Goal: Information Seeking & Learning: Learn about a topic

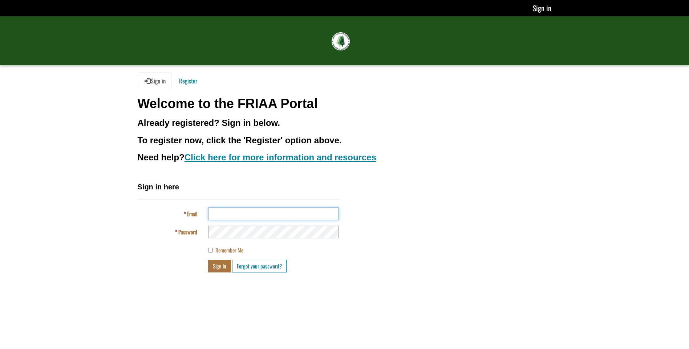
click at [238, 218] on input "Email" at bounding box center [273, 214] width 131 height 13
type input "**********"
click at [241, 238] on div "**********" at bounding box center [239, 227] width 202 height 91
click at [219, 271] on button "Sign in" at bounding box center [219, 266] width 23 height 13
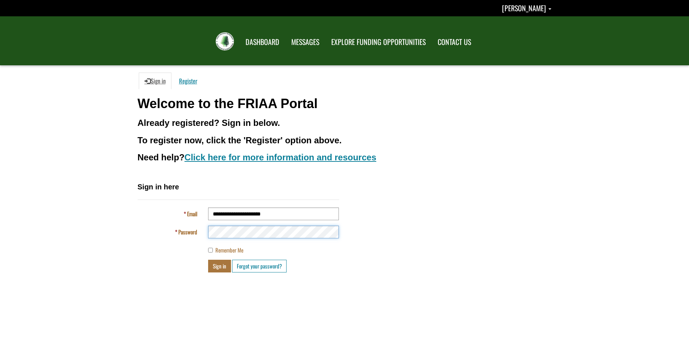
click at [198, 239] on div "Password" at bounding box center [238, 232] width 212 height 13
drag, startPoint x: 485, startPoint y: 214, endPoint x: 390, endPoint y: 220, distance: 94.7
click at [471, 215] on div "**********" at bounding box center [344, 230] width 425 height 96
click at [153, 239] on div "Password" at bounding box center [238, 232] width 212 height 13
click at [223, 265] on button "Sign in" at bounding box center [219, 266] width 23 height 13
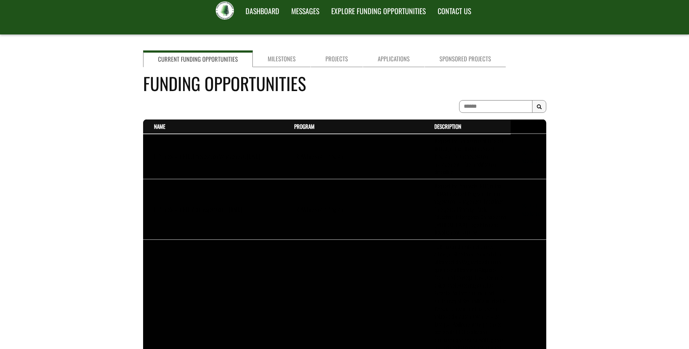
scroll to position [73, 0]
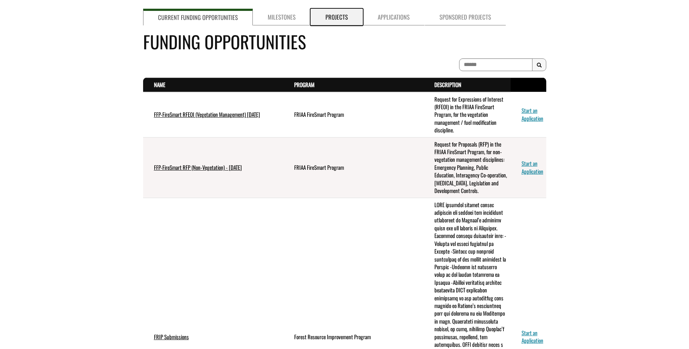
click at [343, 9] on link "Projects" at bounding box center [337, 17] width 52 height 17
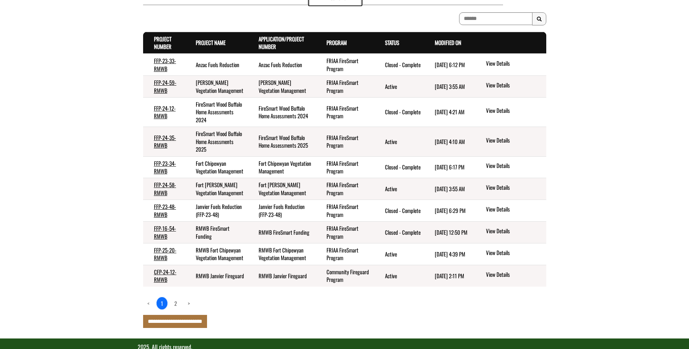
scroll to position [131, 0]
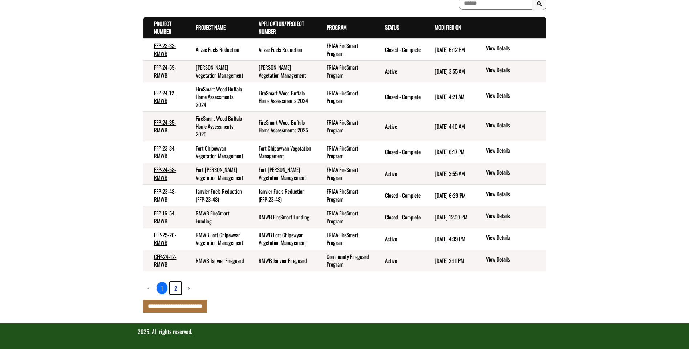
click at [175, 287] on link "2" at bounding box center [175, 288] width 11 height 12
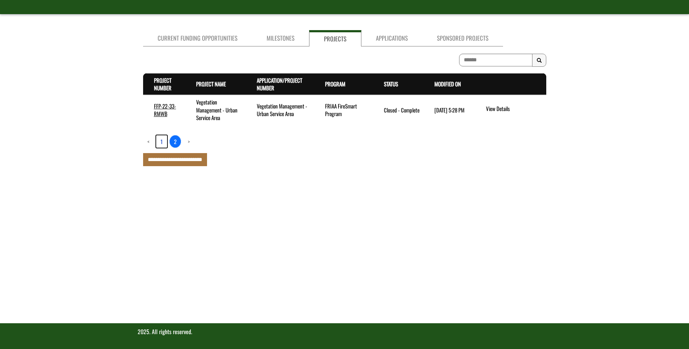
click at [161, 142] on link "1" at bounding box center [161, 141] width 11 height 12
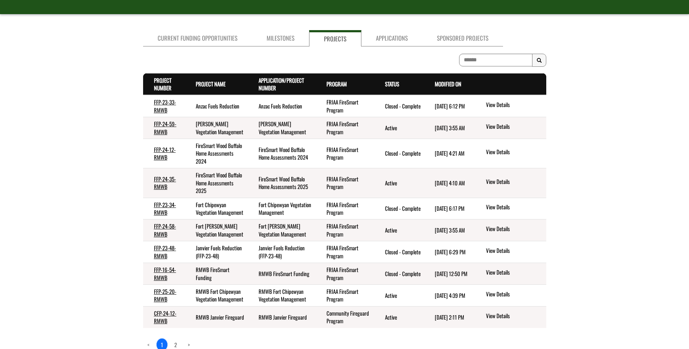
scroll to position [0, 0]
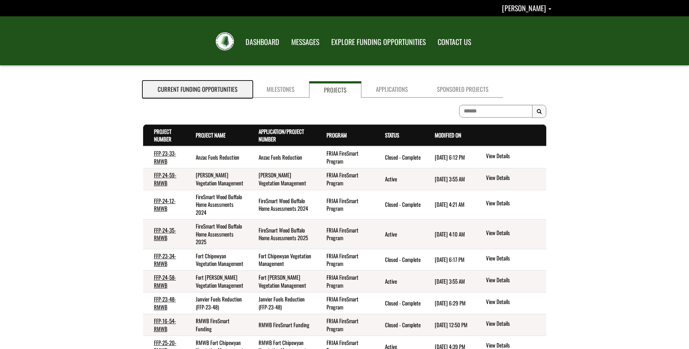
drag, startPoint x: 230, startPoint y: 90, endPoint x: 226, endPoint y: 91, distance: 4.1
click at [230, 90] on link "Current Funding Opportunities" at bounding box center [197, 89] width 109 height 16
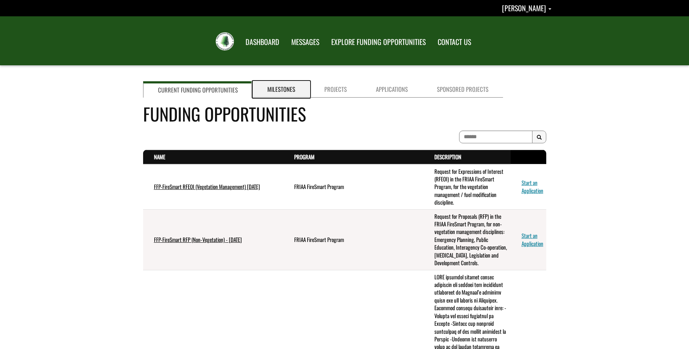
click at [295, 94] on link "Milestones" at bounding box center [281, 89] width 57 height 16
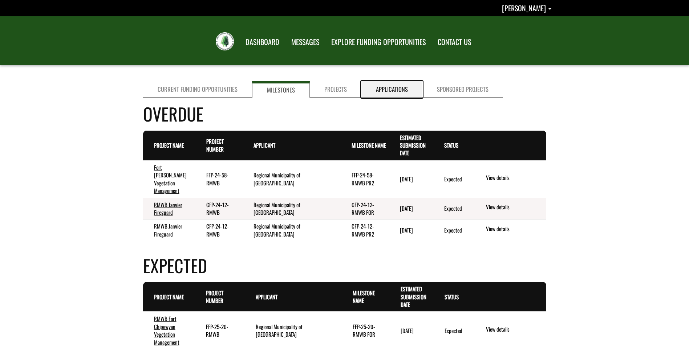
click at [384, 95] on link "Applications" at bounding box center [391, 89] width 61 height 16
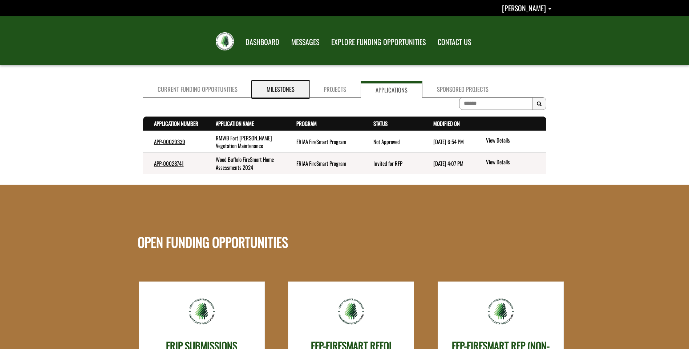
click at [273, 89] on link "Milestones" at bounding box center [280, 89] width 57 height 16
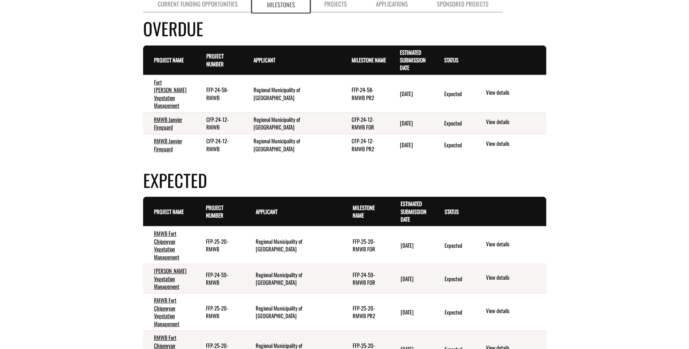
scroll to position [73, 0]
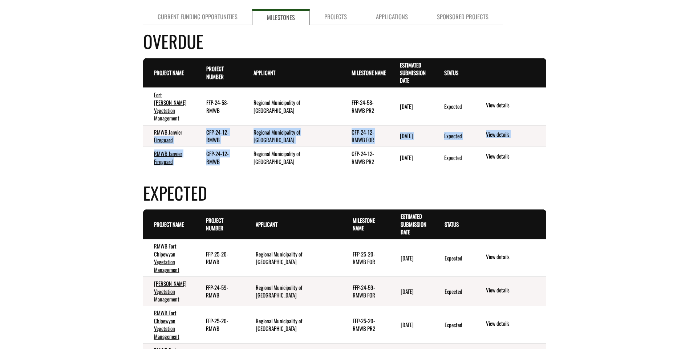
drag, startPoint x: 226, startPoint y: 153, endPoint x: 192, endPoint y: 122, distance: 45.0
click at [192, 122] on tbody "[GEOGRAPHIC_DATA][PERSON_NAME] Vegetation Management FFP-24-58-RMWB Regional Mu…" at bounding box center [344, 128] width 403 height 81
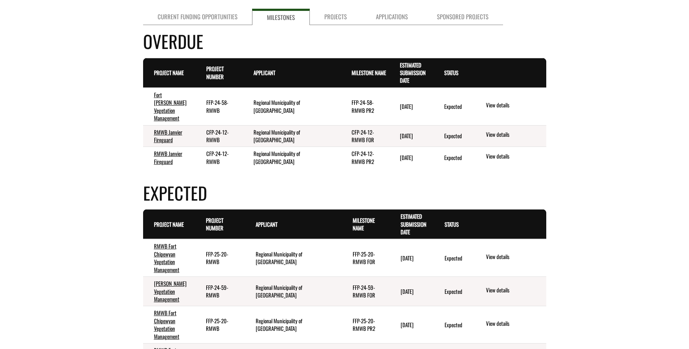
click at [423, 155] on td "[DATE]" at bounding box center [411, 157] width 44 height 21
click at [227, 102] on td "FFP-24-58-RMWB" at bounding box center [218, 106] width 47 height 37
drag, startPoint x: 222, startPoint y: 108, endPoint x: 196, endPoint y: 91, distance: 30.3
click at [196, 91] on td "FFP-24-58-RMWB" at bounding box center [218, 106] width 47 height 37
click at [362, 99] on td "FFP-24-58-RMWB PR2" at bounding box center [365, 106] width 48 height 37
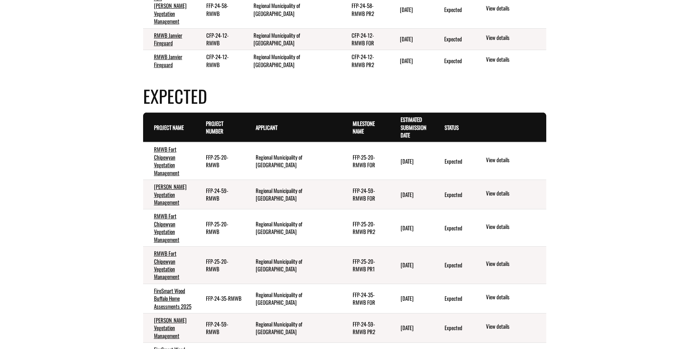
scroll to position [182, 0]
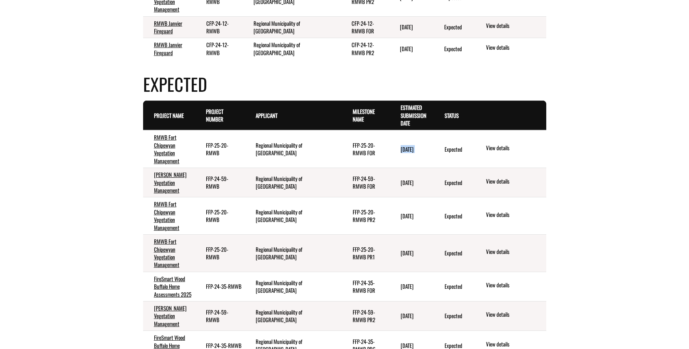
drag, startPoint x: 426, startPoint y: 141, endPoint x: 438, endPoint y: 149, distance: 14.4
click at [438, 149] on tr "RMWB Fort Chipewyan Vegetation Management FFP-25-20-RMWB Regional Municipality …" at bounding box center [344, 148] width 403 height 37
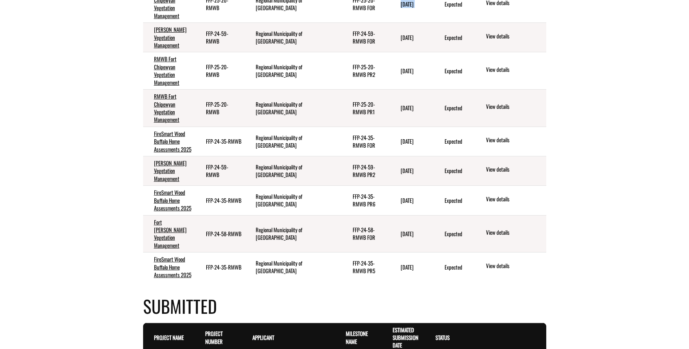
scroll to position [291, 0]
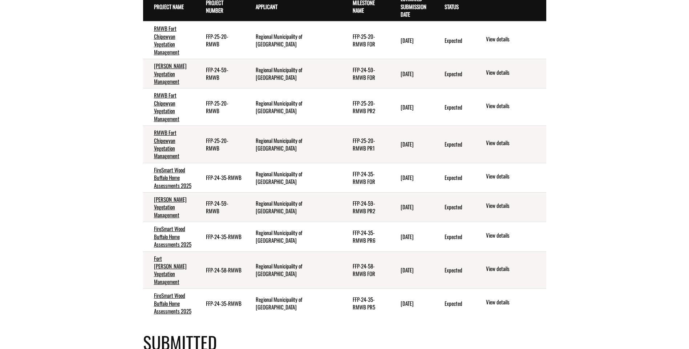
click at [591, 209] on div "Current Funding Opportunities Milestones Projects Applications Sponsored Projec…" at bounding box center [344, 252] width 689 height 928
drag, startPoint x: 644, startPoint y: 182, endPoint x: 638, endPoint y: 182, distance: 6.5
click at [644, 182] on div "Current Funding Opportunities Milestones Projects Applications Sponsored Projec…" at bounding box center [344, 252] width 689 height 928
